Goal: Task Accomplishment & Management: Use online tool/utility

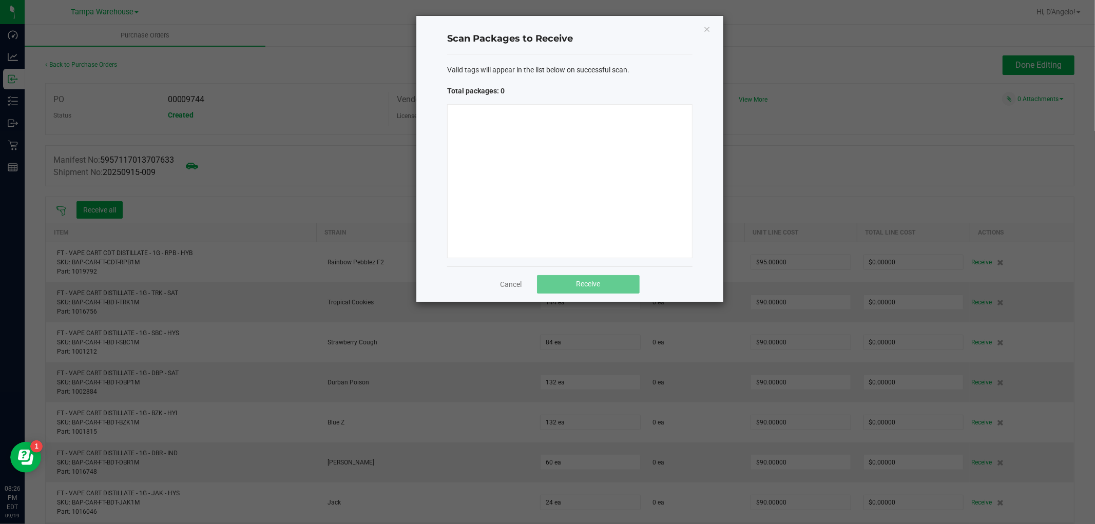
click at [706, 24] on icon "Close" at bounding box center [706, 29] width 7 height 12
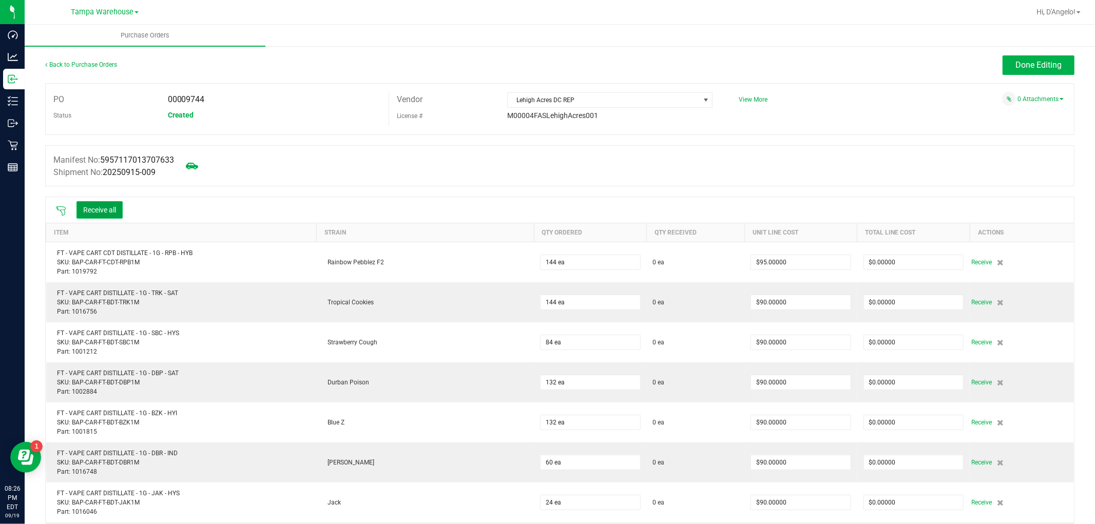
click at [94, 211] on button "Receive all" at bounding box center [99, 209] width 46 height 17
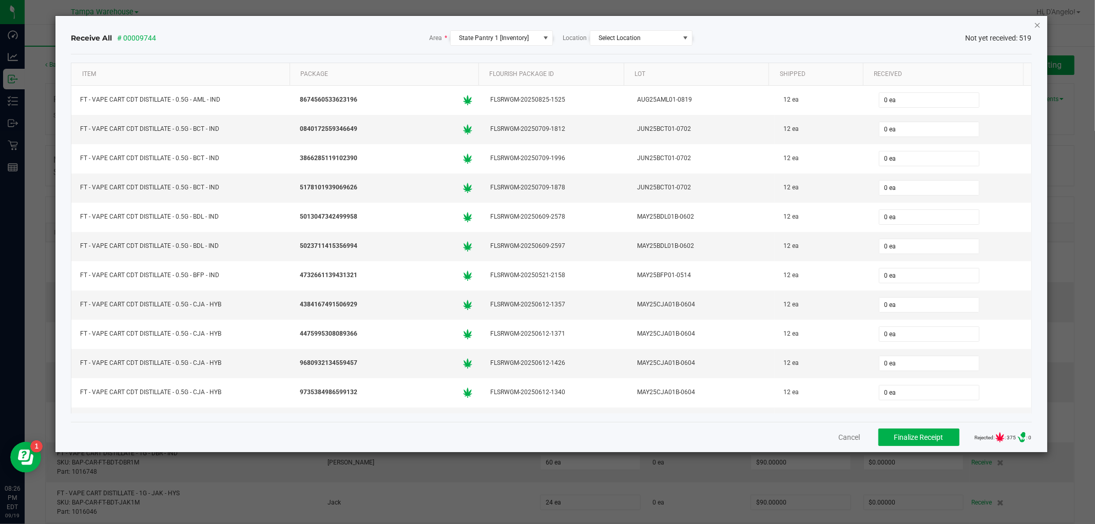
click at [1038, 24] on icon "Close" at bounding box center [1037, 24] width 7 height 12
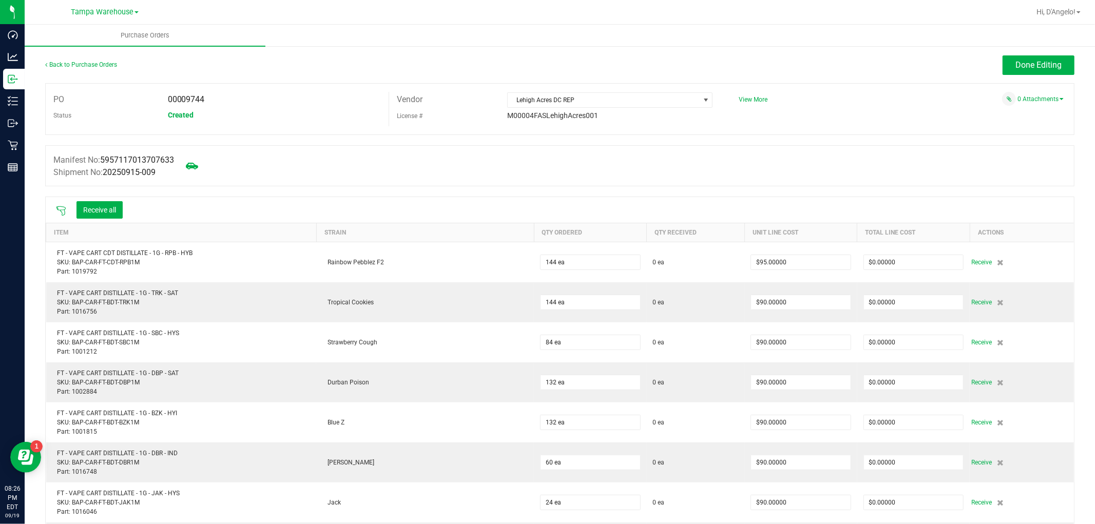
click at [60, 212] on icon at bounding box center [60, 210] width 9 height 9
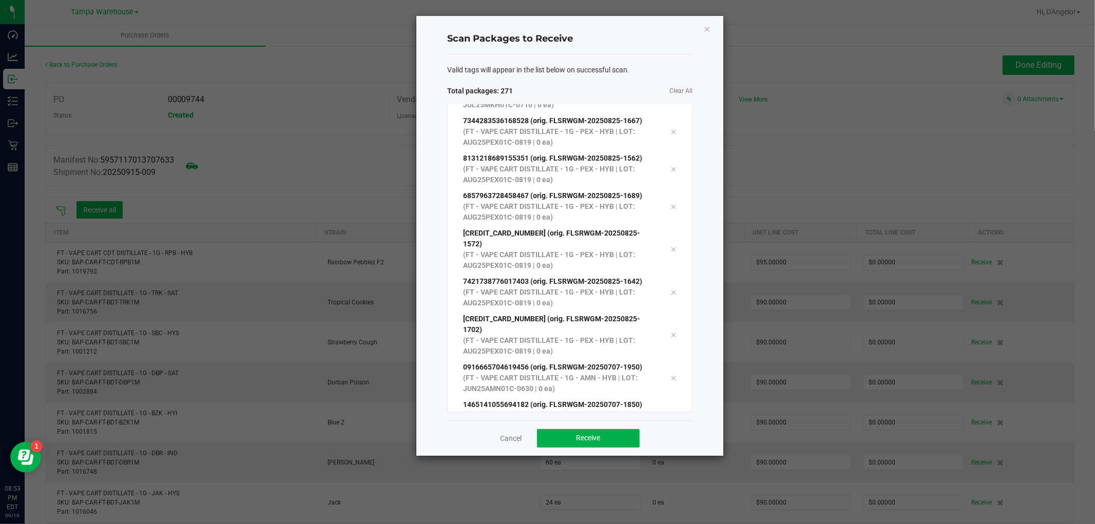
scroll to position [9870, 0]
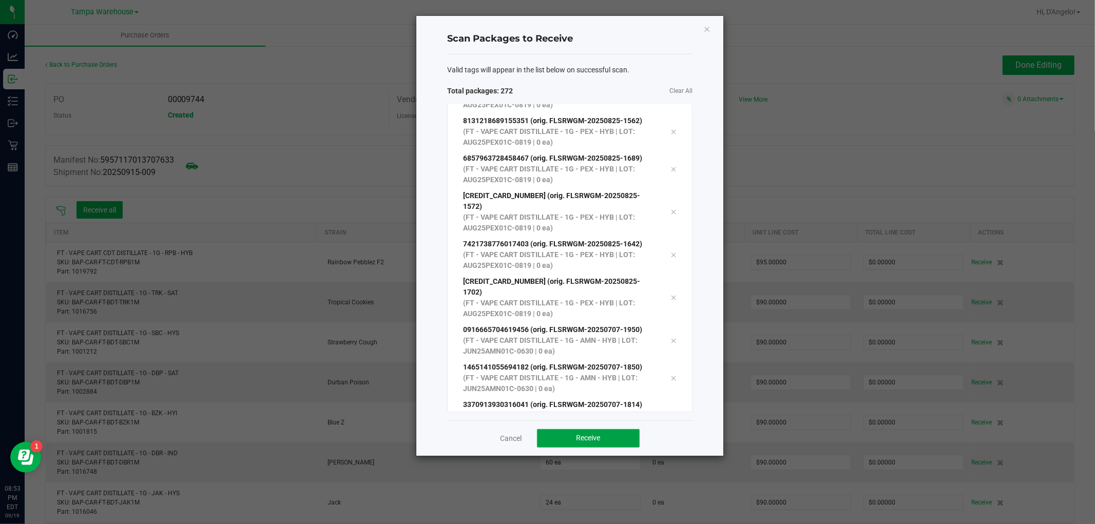
click at [572, 434] on button "Receive" at bounding box center [588, 438] width 103 height 18
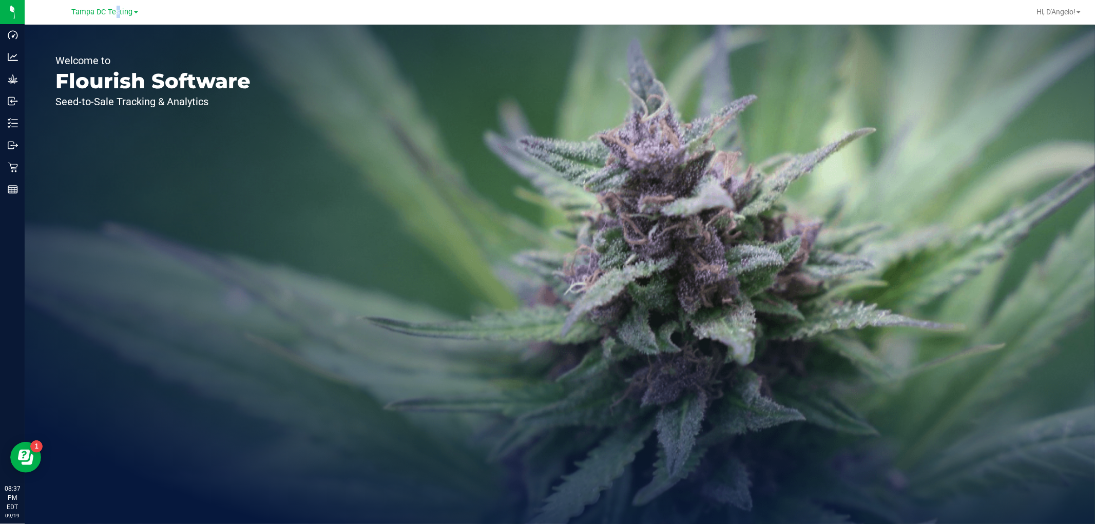
click at [113, 16] on div "Tampa DC Testing" at bounding box center [105, 12] width 66 height 12
click at [116, 9] on span "Tampa DC Testing" at bounding box center [102, 12] width 61 height 9
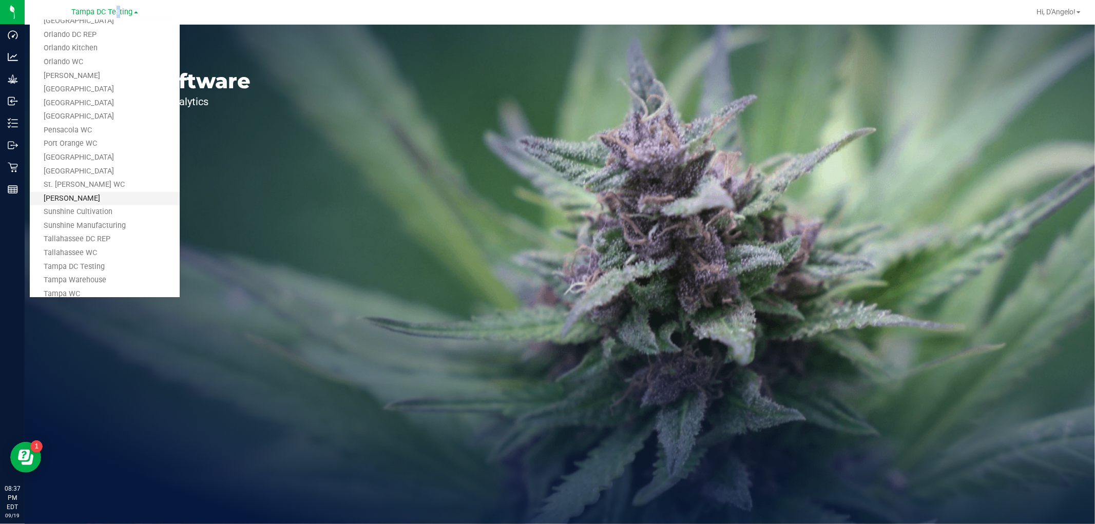
scroll to position [463, 0]
click at [109, 207] on link "Tampa Warehouse" at bounding box center [105, 214] width 150 height 14
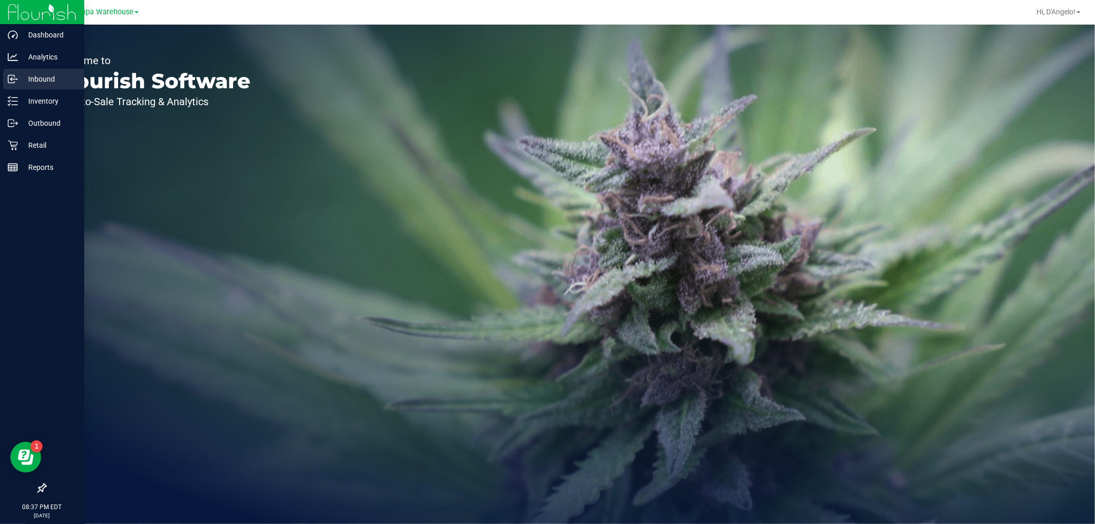
click at [50, 80] on p "Inbound" at bounding box center [49, 79] width 62 height 12
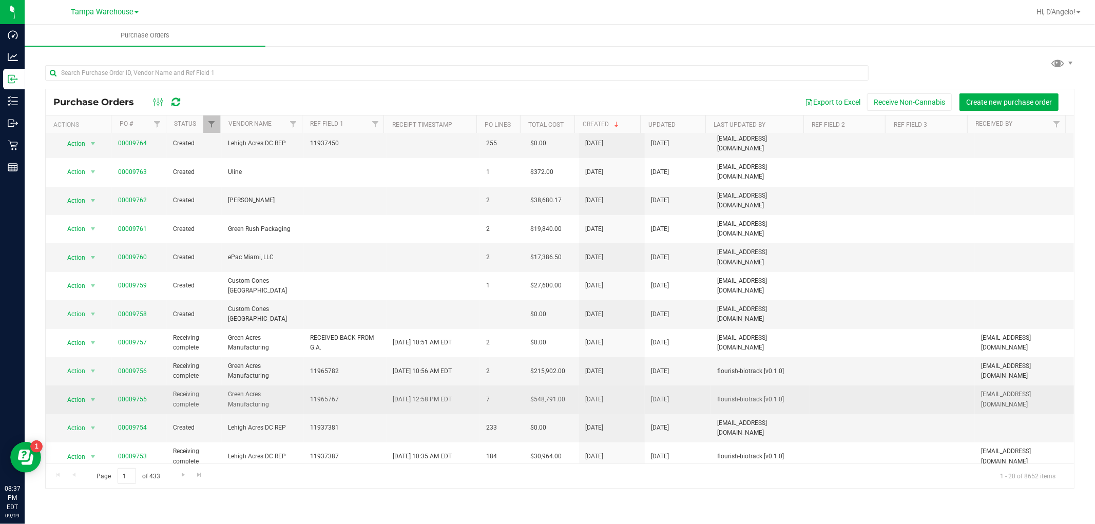
scroll to position [185, 0]
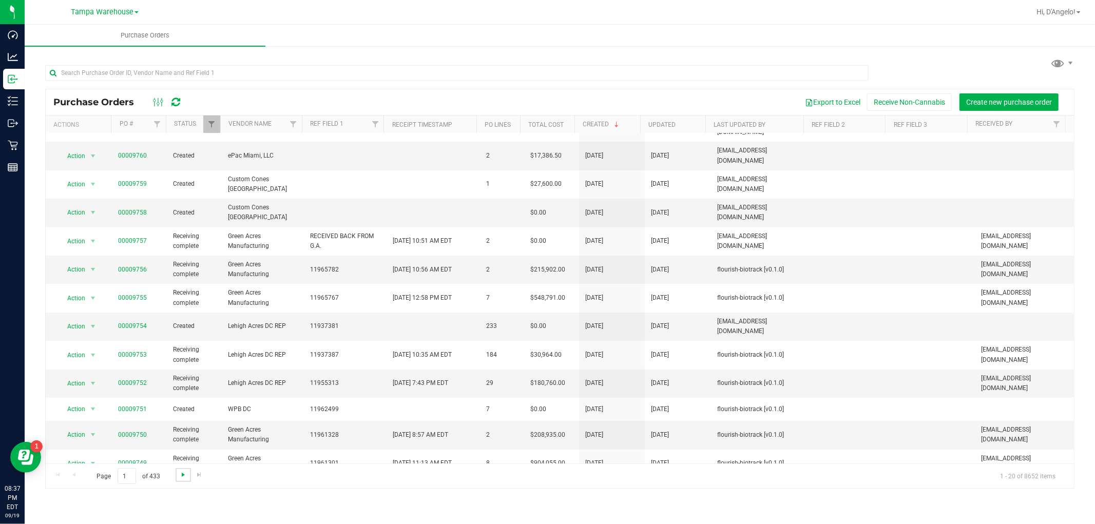
click at [185, 479] on span "Go to the next page" at bounding box center [183, 475] width 8 height 8
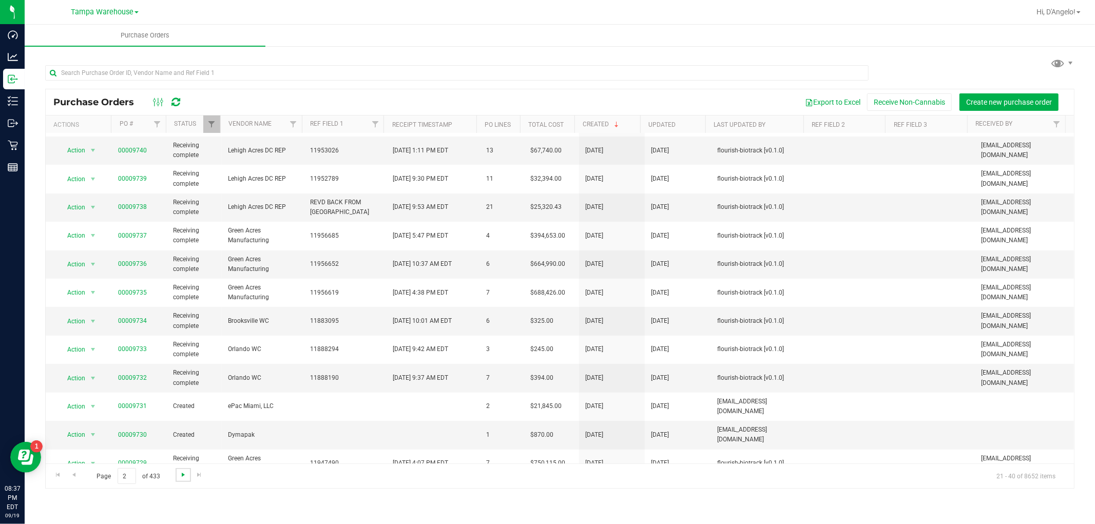
scroll to position [0, 0]
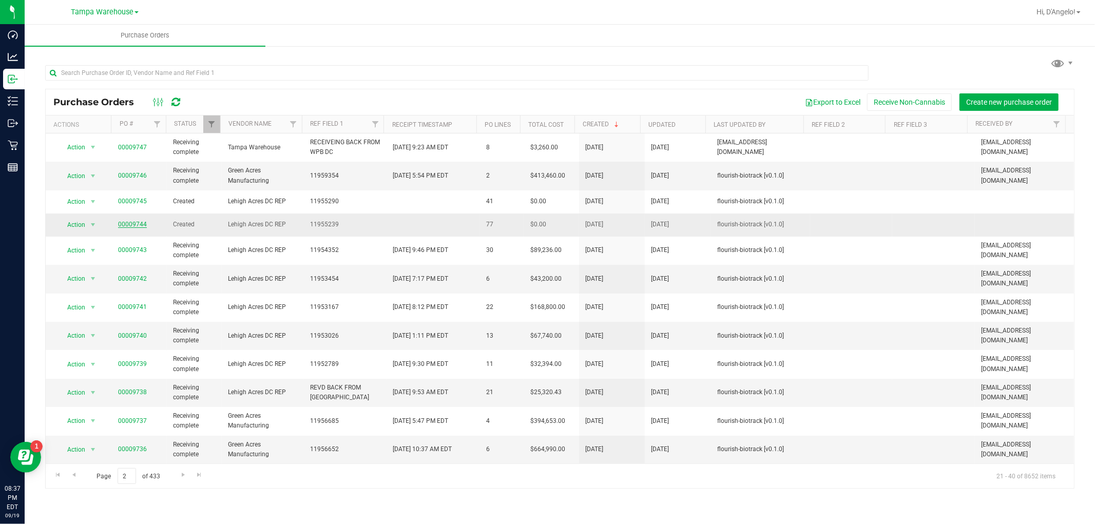
click at [121, 226] on link "00009744" at bounding box center [132, 224] width 29 height 7
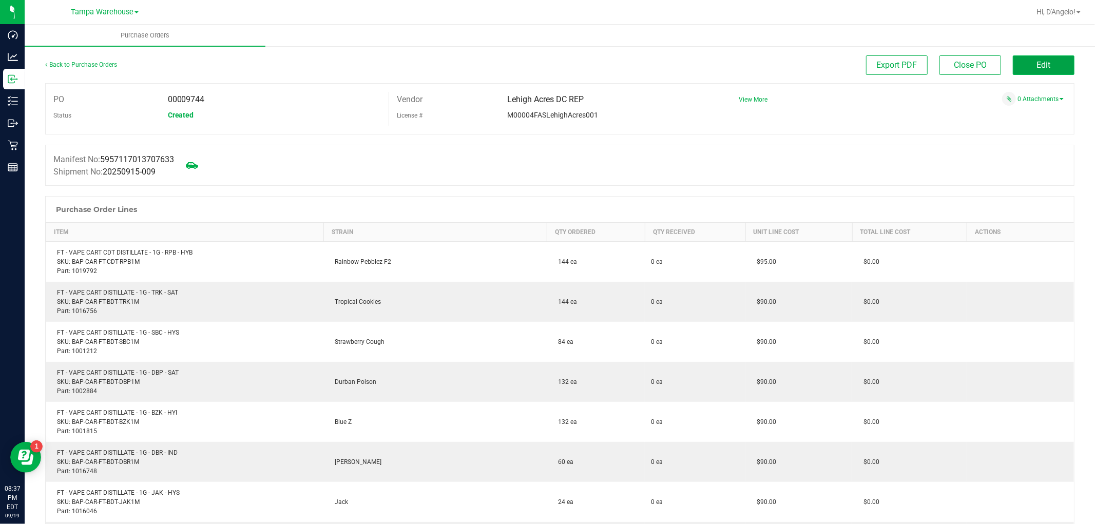
click at [1056, 62] on button "Edit" at bounding box center [1044, 65] width 62 height 20
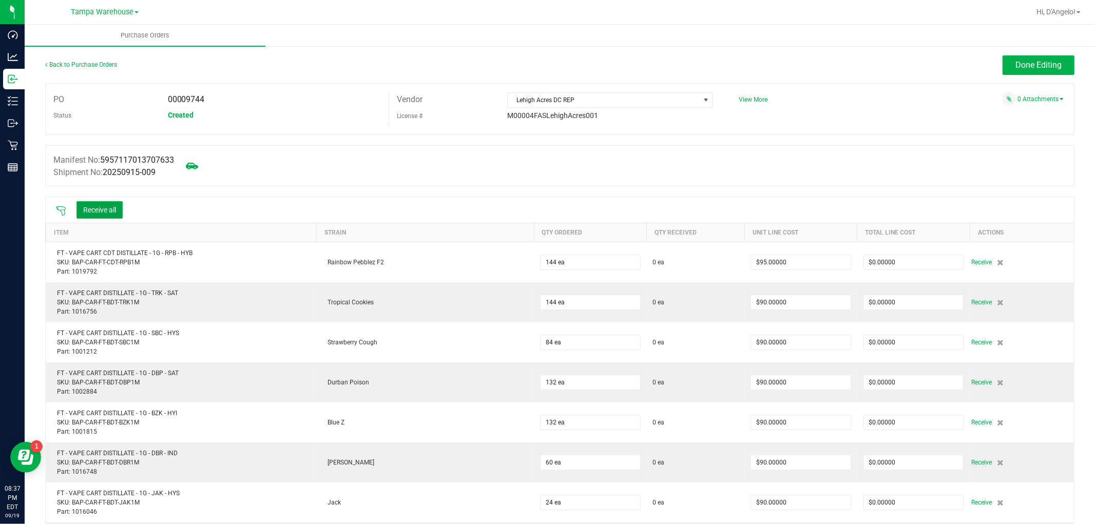
click at [117, 217] on button "Receive all" at bounding box center [99, 209] width 46 height 17
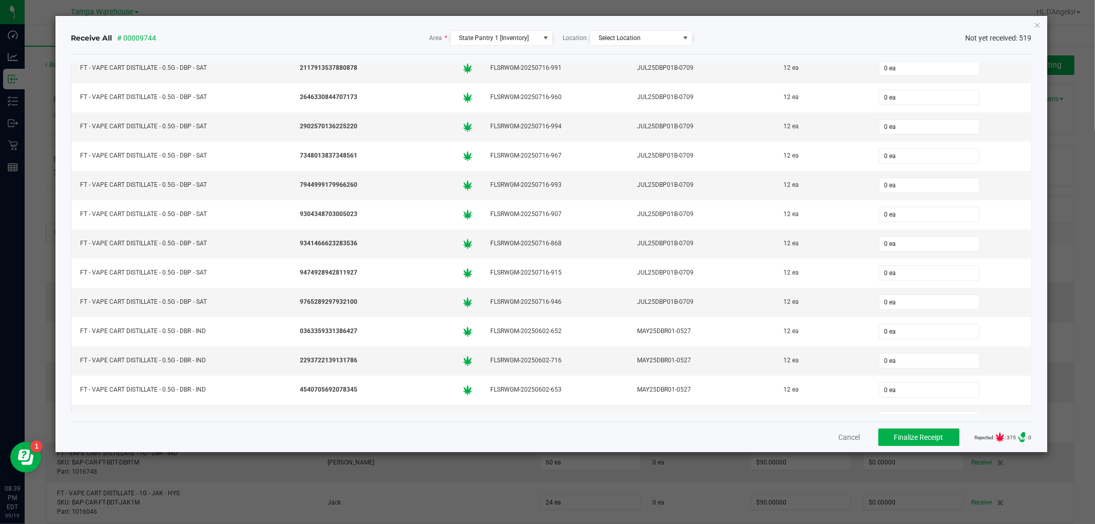
scroll to position [5753, 0]
